Goal: Complete application form: Complete application form

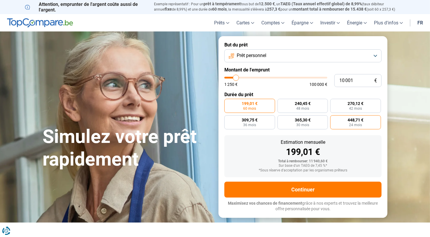
click at [356, 122] on span "448,71 €" at bounding box center [356, 120] width 16 height 4
click at [334, 119] on input "448,71 € 24 mois" at bounding box center [333, 117] width 4 height 4
radio input "true"
type input "8 750"
type input "8750"
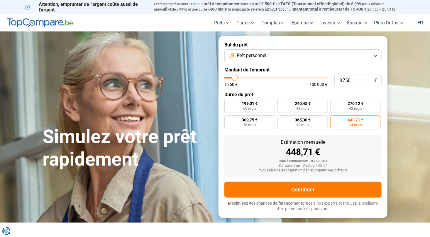
type input "9 000"
type input "9000"
type input "10 000"
type input "10000"
type input "12 500"
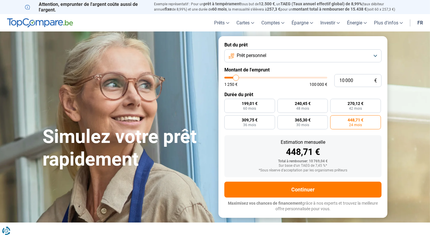
type input "12500"
type input "16 500"
type input "16500"
type input "22 500"
type input "22500"
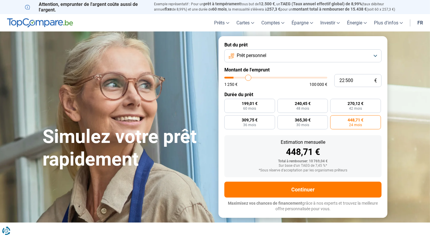
type input "26 500"
type input "26500"
type input "30 000"
type input "30000"
type input "32 250"
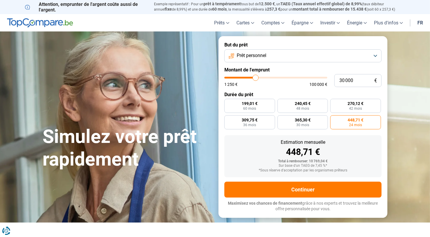
type input "32250"
type input "34 750"
type input "34750"
type input "37 500"
type input "37500"
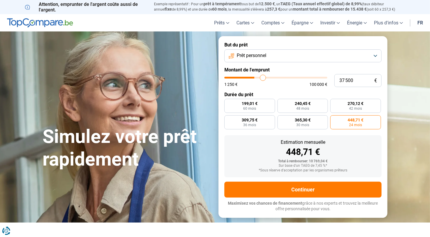
type input "42 500"
type input "42500"
type input "45 750"
type input "45750"
type input "49 250"
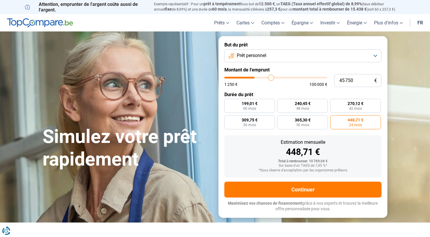
type input "49250"
type input "50 750"
type input "50750"
type input "51 750"
type input "51750"
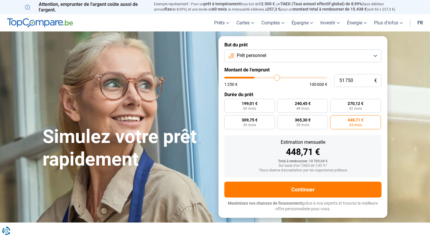
type input "52 000"
type input "52000"
type input "52 250"
type input "52250"
type input "52 750"
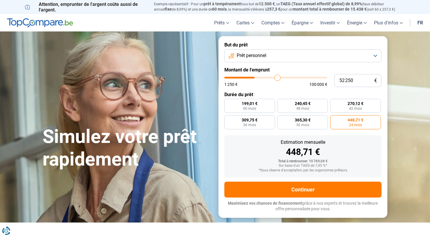
type input "52750"
type input "53 000"
type input "53000"
type input "53 750"
type input "53750"
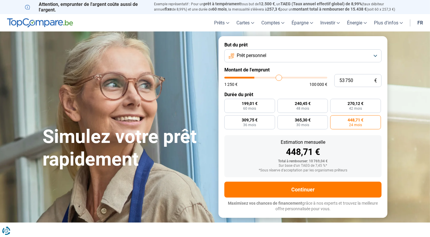
type input "54 750"
type input "54750"
type input "56 250"
type input "56250"
type input "57 000"
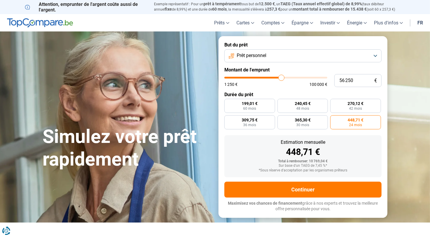
type input "57000"
type input "57 750"
type input "57750"
type input "58 250"
type input "58250"
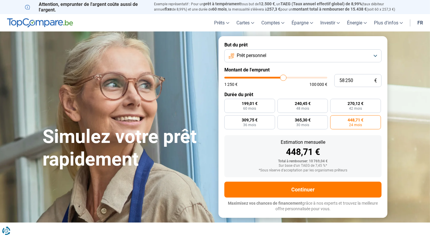
type input "58 750"
type input "58750"
type input "59 250"
type input "59250"
type input "59 500"
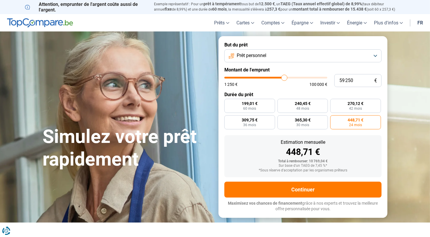
type input "59500"
type input "60 000"
type input "60000"
type input "62 500"
type input "62500"
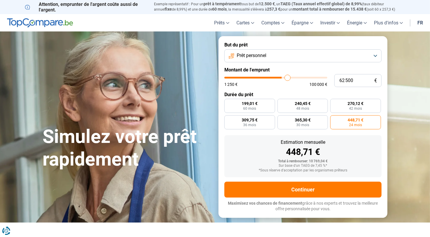
type input "63 250"
type input "63250"
type input "64 750"
type input "64750"
type input "65 000"
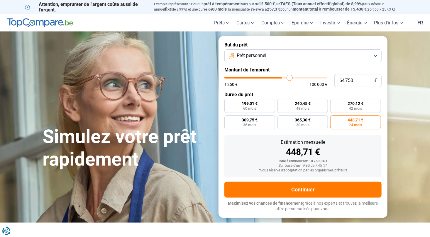
type input "65000"
type input "65 250"
type input "65250"
type input "65 000"
type input "65000"
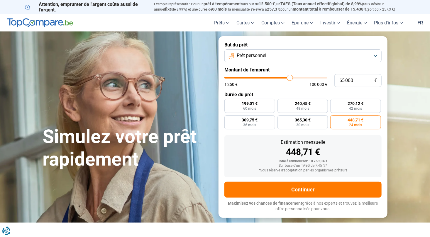
type input "64 000"
type input "64000"
type input "62 250"
type input "62250"
type input "60 750"
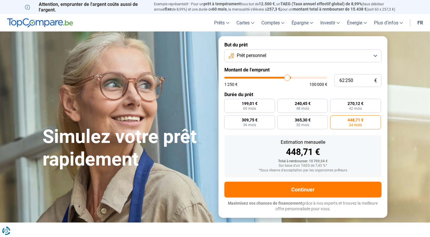
type input "60750"
type input "59 250"
type input "59250"
type input "58 750"
type input "58750"
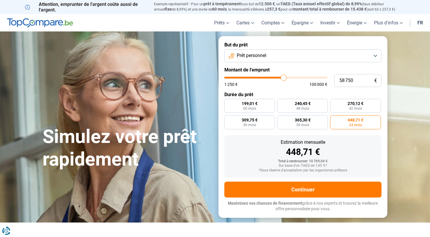
type input "58 500"
type input "58500"
type input "58 250"
type input "58250"
type input "57 500"
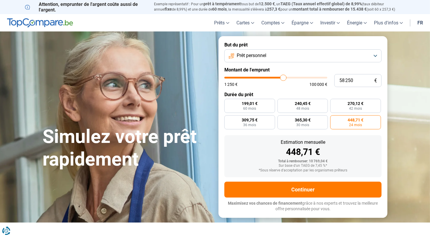
type input "57500"
type input "56 750"
type input "56750"
type input "56 500"
type input "56500"
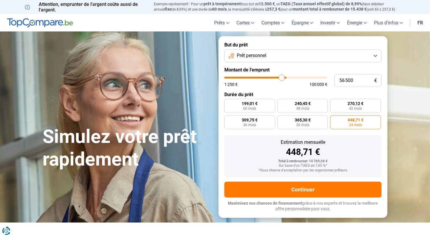
type input "56 250"
type input "56250"
type input "56 000"
type input "56000"
type input "55 750"
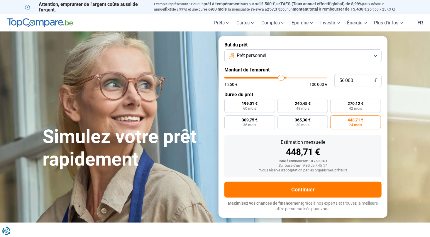
type input "55750"
type input "54 750"
type input "54750"
type input "54 250"
type input "54250"
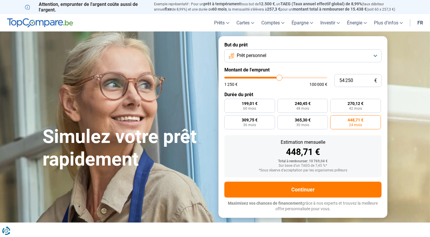
type input "53 750"
type input "53750"
type input "53 500"
type input "53500"
type input "53 000"
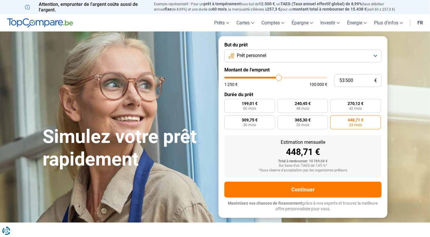
type input "53000"
type input "52 500"
type input "52500"
type input "52 250"
type input "52250"
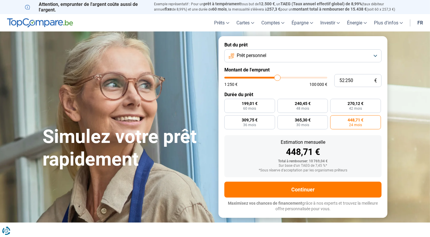
type input "51 750"
type input "51750"
type input "51 000"
type input "51000"
type input "50 250"
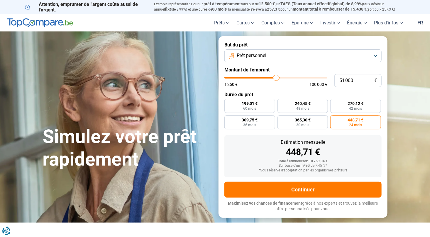
type input "50250"
type input "49 750"
type input "49750"
type input "49 250"
type input "49250"
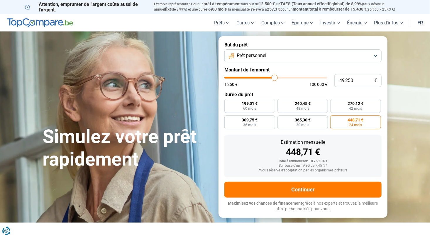
type input "49 000"
type input "49000"
type input "48 750"
type input "48750"
type input "48 250"
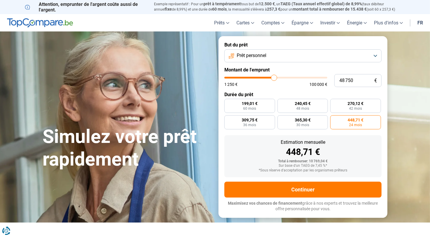
type input "48250"
type input "48 000"
type input "48000"
type input "47 500"
type input "47500"
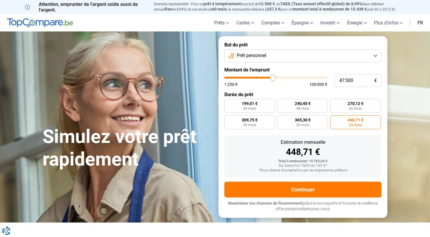
type input "46 750"
type input "46750"
type input "45 750"
type input "45750"
type input "45 500"
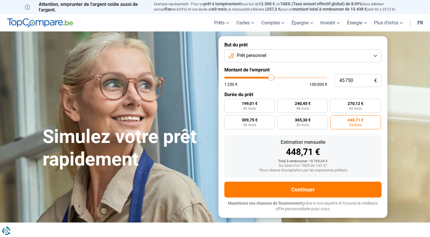
type input "45500"
type input "45 250"
type input "45250"
type input "45 000"
type input "45000"
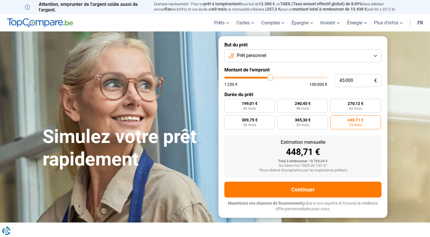
type input "44 500"
type input "44500"
type input "44 250"
type input "44250"
type input "44 000"
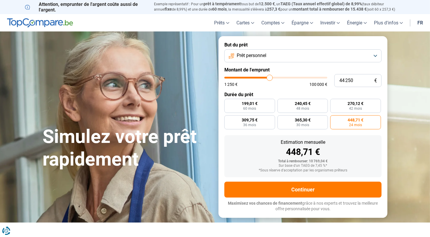
type input "44000"
type input "43 750"
type input "43750"
type input "43 500"
type input "43500"
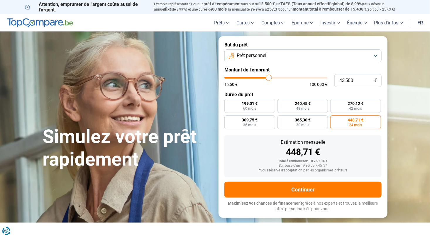
type input "43 250"
type input "43250"
type input "43 000"
type input "43000"
type input "42 750"
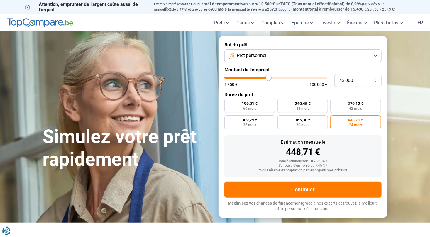
type input "42750"
type input "42 500"
type input "42500"
type input "42 000"
type input "42000"
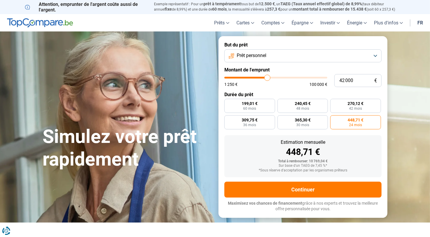
type input "41 500"
type input "41500"
type input "41 250"
type input "41250"
type input "40 750"
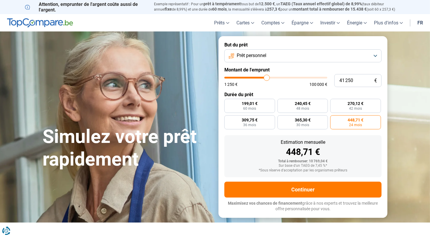
type input "40750"
type input "40 500"
type input "40500"
type input "40 250"
type input "40250"
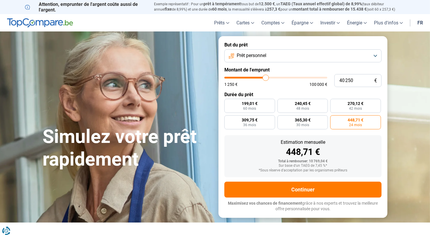
type input "40 000"
type input "40000"
type input "39 750"
type input "39750"
type input "39 500"
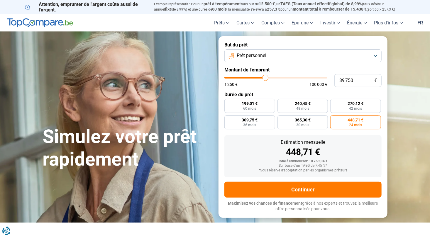
type input "39500"
type input "39 250"
type input "39250"
type input "39 000"
type input "39000"
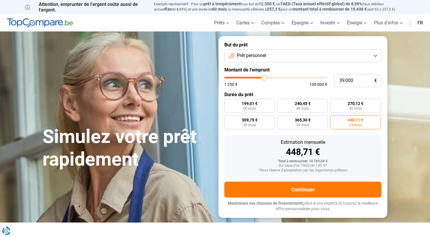
type input "38 250"
type input "38250"
type input "38 000"
type input "38000"
type input "37 750"
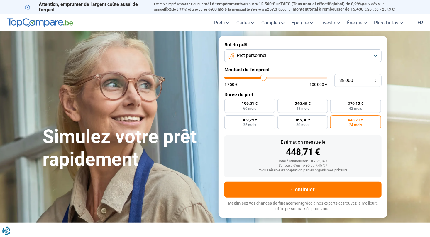
type input "37750"
type input "36 750"
type input "36750"
type input "36 250"
type input "36250"
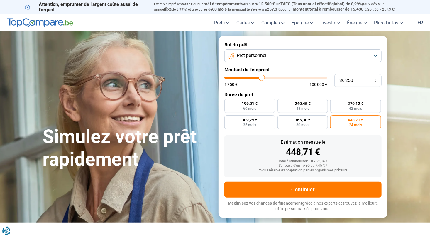
type input "36 000"
type input "36000"
type input "35 750"
type input "35750"
type input "35 500"
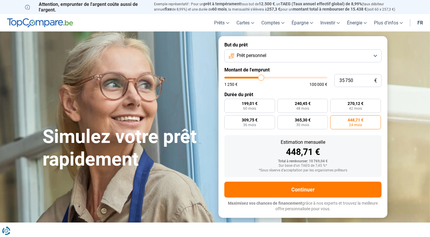
type input "35500"
type input "34 750"
drag, startPoint x: 239, startPoint y: 78, endPoint x: 255, endPoint y: 79, distance: 16.2
click at [255, 78] on input "range" at bounding box center [276, 78] width 103 height 2
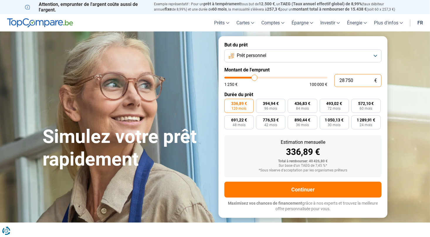
drag, startPoint x: 354, startPoint y: 81, endPoint x: 333, endPoint y: 80, distance: 20.3
click at [333, 80] on div "28 750 € 1 250 € 100 000 €" at bounding box center [303, 80] width 157 height 13
click at [252, 146] on div "Estimation mensuelle 351,54 €" at bounding box center [303, 148] width 148 height 16
click at [300, 104] on span "455,82 €" at bounding box center [303, 103] width 16 height 4
click at [292, 102] on input "455,82 € 84 mois" at bounding box center [290, 101] width 4 height 4
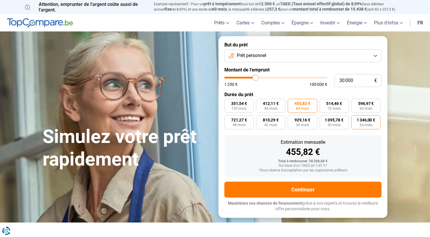
click at [365, 120] on span "1 346,00 €" at bounding box center [366, 120] width 19 height 4
click at [356, 119] on input "1 346,00 € 24 mois" at bounding box center [354, 117] width 4 height 4
click at [274, 105] on span "412,11 €" at bounding box center [271, 103] width 16 height 4
click at [260, 102] on input "412,11 € 96 mois" at bounding box center [258, 101] width 4 height 4
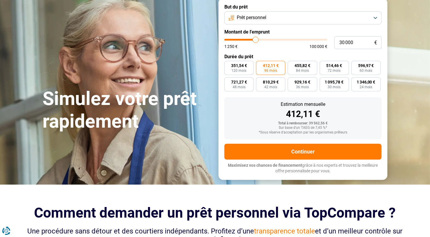
scroll to position [29, 0]
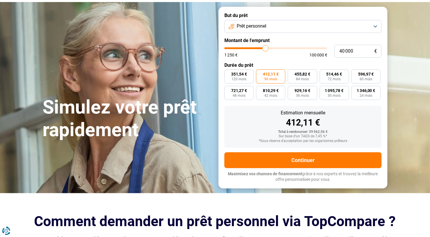
drag, startPoint x: 256, startPoint y: 48, endPoint x: 266, endPoint y: 50, distance: 9.7
click at [266, 49] on input "range" at bounding box center [276, 48] width 103 height 2
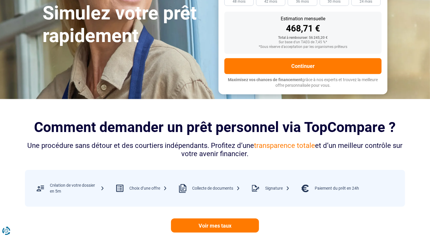
scroll to position [147, 0]
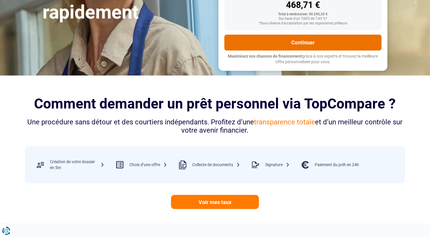
click at [312, 39] on button "Continuer" at bounding box center [303, 43] width 157 height 16
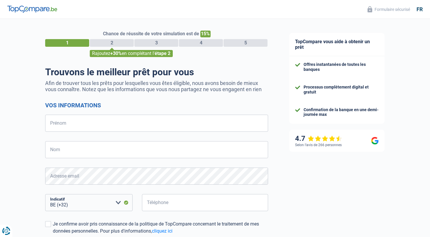
select select "32"
